Goal: Use online tool/utility

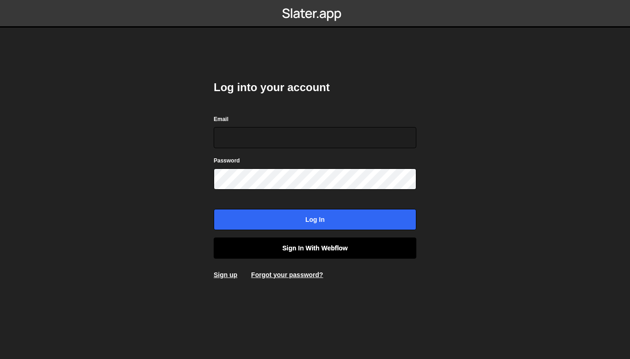
click at [301, 243] on link "Sign in with Webflow" at bounding box center [315, 247] width 203 height 21
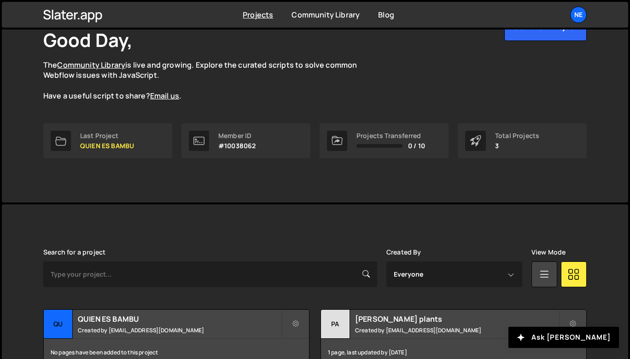
scroll to position [149, 0]
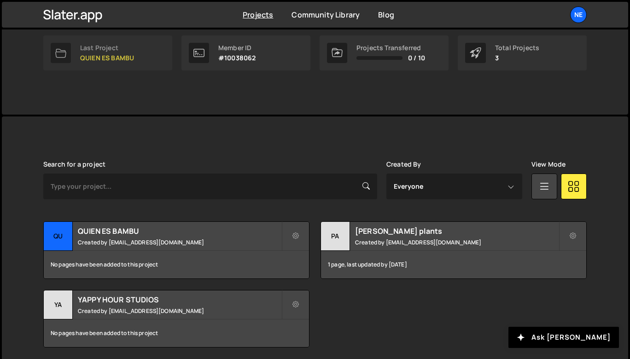
click at [114, 58] on p "QUIEN ES BAMBU" at bounding box center [107, 57] width 54 height 7
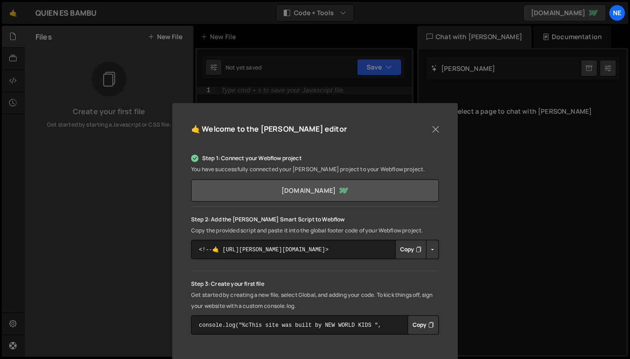
click at [369, 189] on link "[DOMAIN_NAME]" at bounding box center [315, 191] width 248 height 22
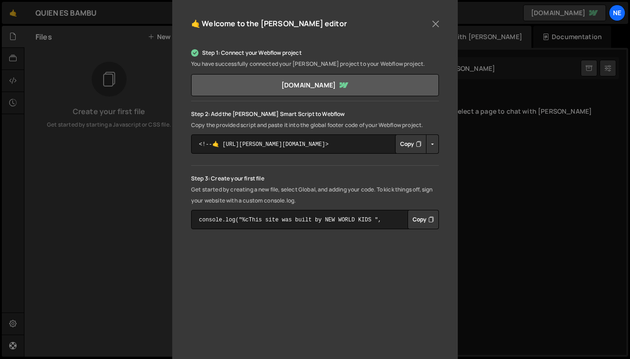
scroll to position [104, 0]
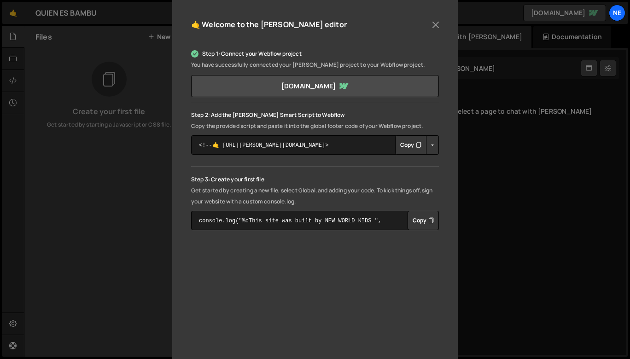
click at [431, 145] on button "Button group with nested dropdown" at bounding box center [432, 144] width 13 height 19
click at [441, 160] on link "Copy Staging Script" at bounding box center [471, 162] width 90 height 13
click at [417, 143] on icon "Button group with nested dropdown" at bounding box center [419, 144] width 6 height 9
click at [418, 145] on icon "Button group with nested dropdown" at bounding box center [419, 144] width 6 height 9
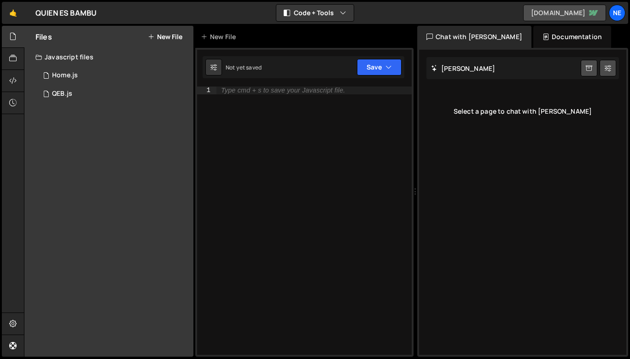
click at [533, 10] on link "[DOMAIN_NAME]" at bounding box center [564, 13] width 83 height 17
